Goal: Task Accomplishment & Management: Use online tool/utility

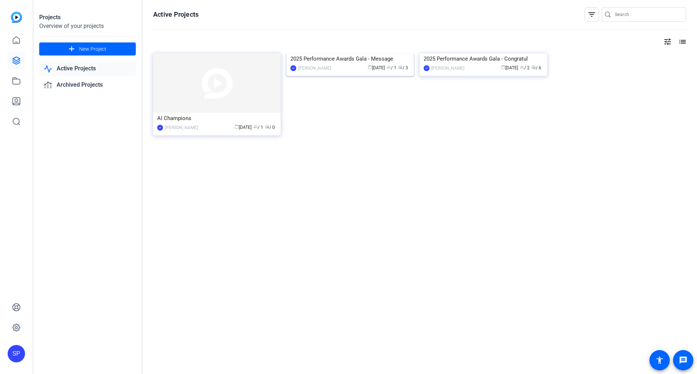
click at [382, 53] on img at bounding box center [349, 53] width 127 height 0
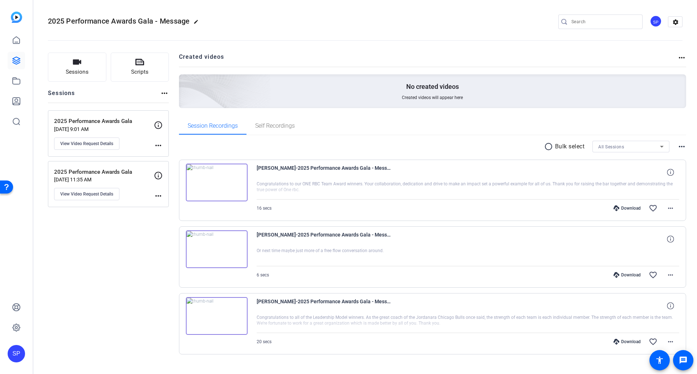
drag, startPoint x: 285, startPoint y: 184, endPoint x: 412, endPoint y: 193, distance: 127.0
click at [412, 193] on div at bounding box center [468, 190] width 423 height 18
drag, startPoint x: 442, startPoint y: 183, endPoint x: 502, endPoint y: 184, distance: 59.9
click at [502, 184] on div at bounding box center [468, 190] width 423 height 18
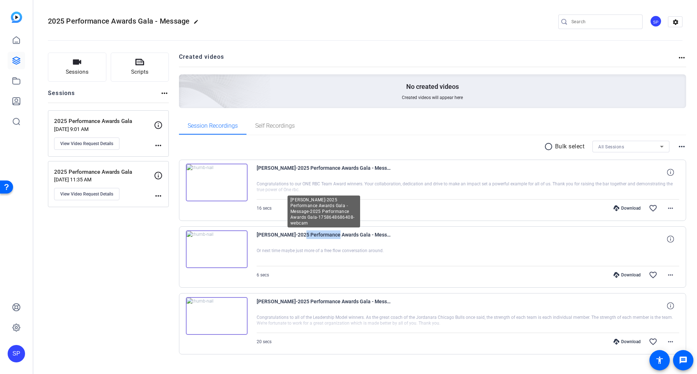
drag, startPoint x: 294, startPoint y: 234, endPoint x: 330, endPoint y: 234, distance: 36.3
click at [330, 234] on span "[PERSON_NAME]-2025 Performance Awards Gala - Message-2025 Performance Awards Ga…" at bounding box center [324, 239] width 134 height 17
click at [212, 251] on img at bounding box center [217, 250] width 62 height 38
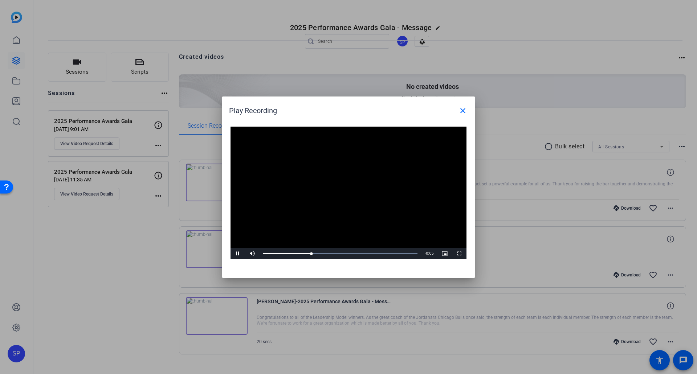
drag, startPoint x: 382, startPoint y: 106, endPoint x: 371, endPoint y: 106, distance: 10.9
click at [371, 106] on div "Play Recording close" at bounding box center [350, 110] width 243 height 17
click at [240, 254] on span "Video Player" at bounding box center [238, 254] width 15 height 0
click at [239, 254] on span "Video Player" at bounding box center [238, 254] width 15 height 0
click at [465, 114] on mat-icon "close" at bounding box center [463, 110] width 9 height 9
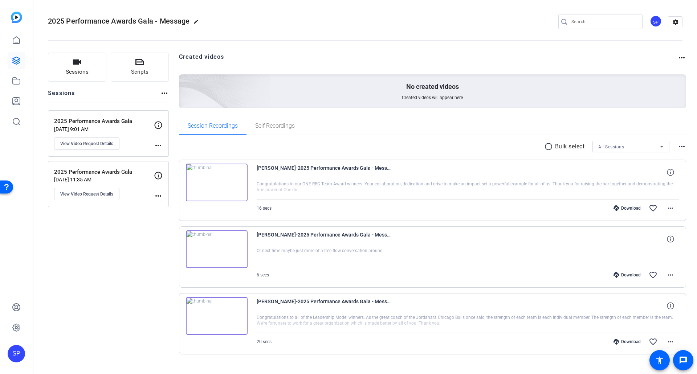
click at [220, 182] on img at bounding box center [217, 183] width 62 height 38
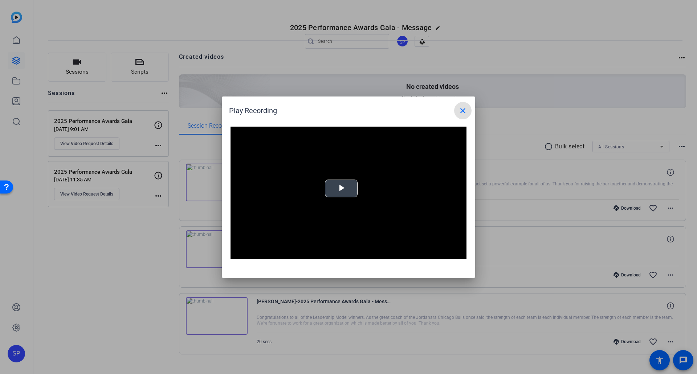
click at [341, 188] on span "Video Player" at bounding box center [341, 188] width 0 height 0
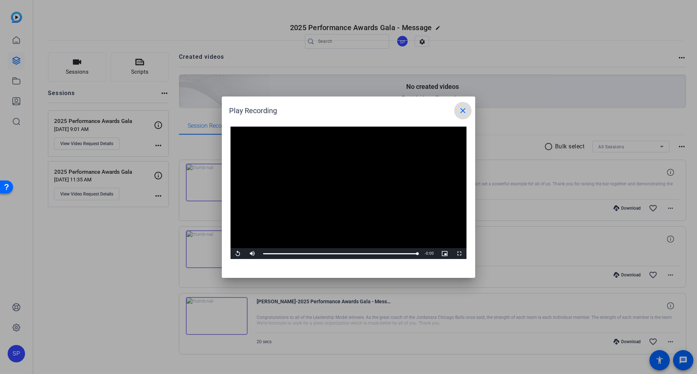
click at [462, 113] on mat-icon "close" at bounding box center [463, 110] width 9 height 9
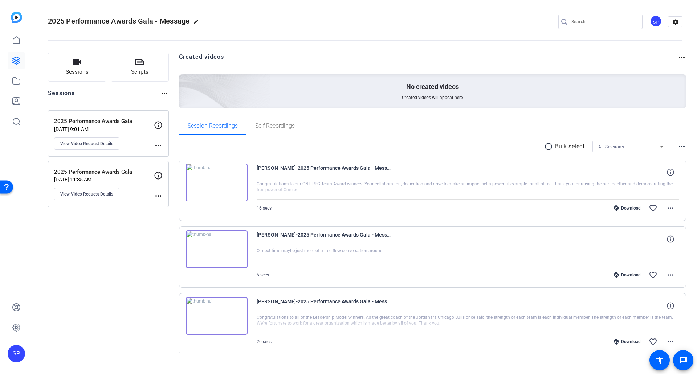
drag, startPoint x: 290, startPoint y: 250, endPoint x: 363, endPoint y: 255, distance: 73.5
click at [363, 255] on div at bounding box center [468, 257] width 423 height 18
